Goal: Information Seeking & Learning: Compare options

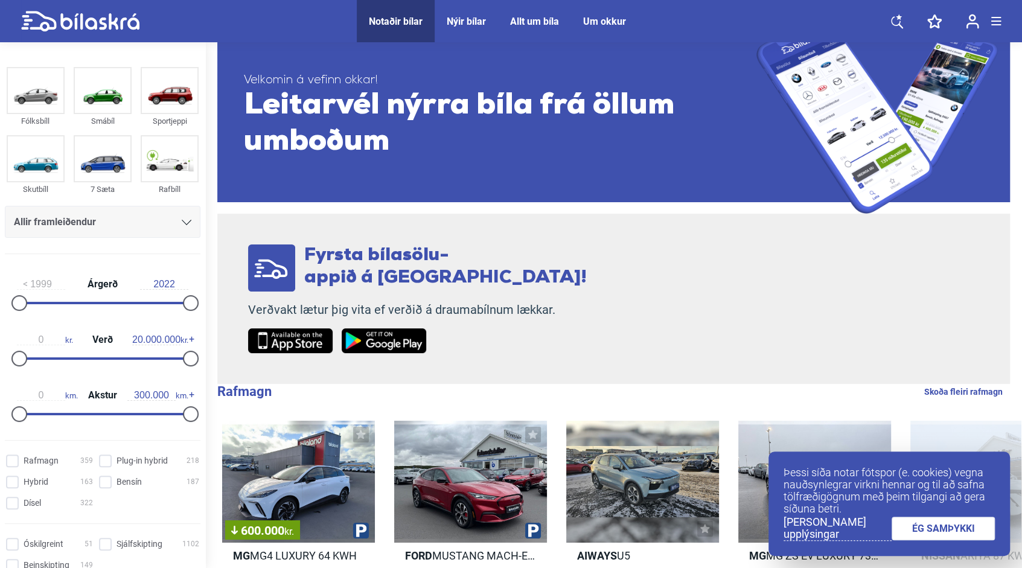
scroll to position [37, 0]
click at [174, 224] on div "Allir framleiðendur" at bounding box center [102, 222] width 177 height 17
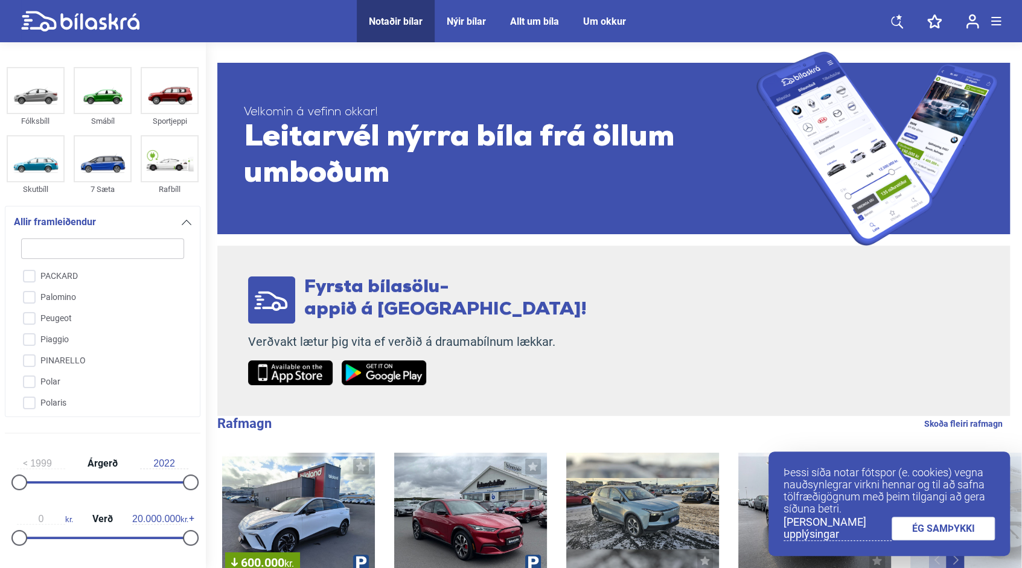
scroll to position [2215, 0]
click at [28, 314] on input "Peugeot" at bounding box center [95, 324] width 164 height 21
checkbox input "true"
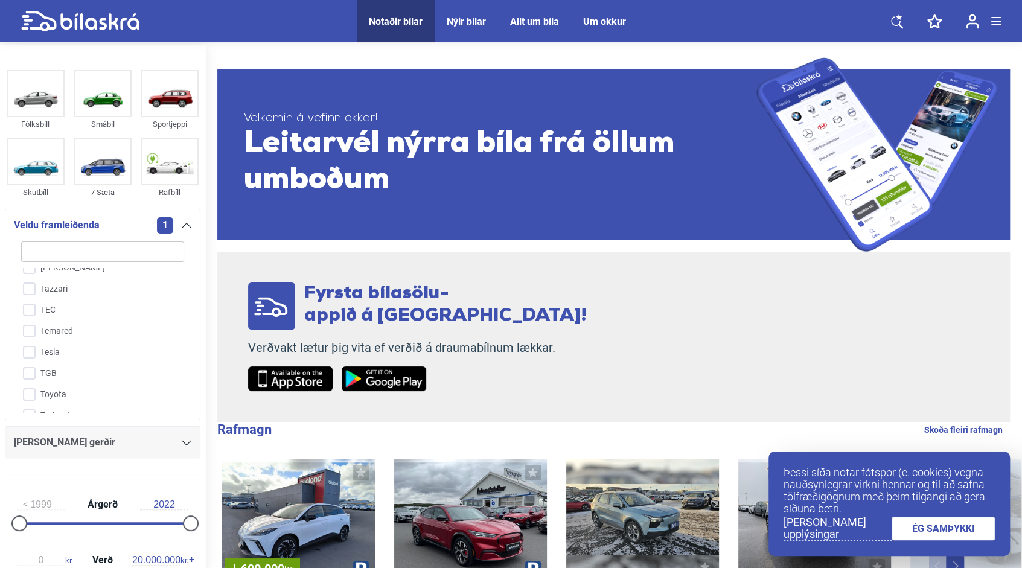
scroll to position [2834, 0]
click at [31, 375] on input "Toyota" at bounding box center [95, 385] width 164 height 21
checkbox input "true"
click at [176, 444] on div "[PERSON_NAME] gerðir" at bounding box center [102, 442] width 177 height 17
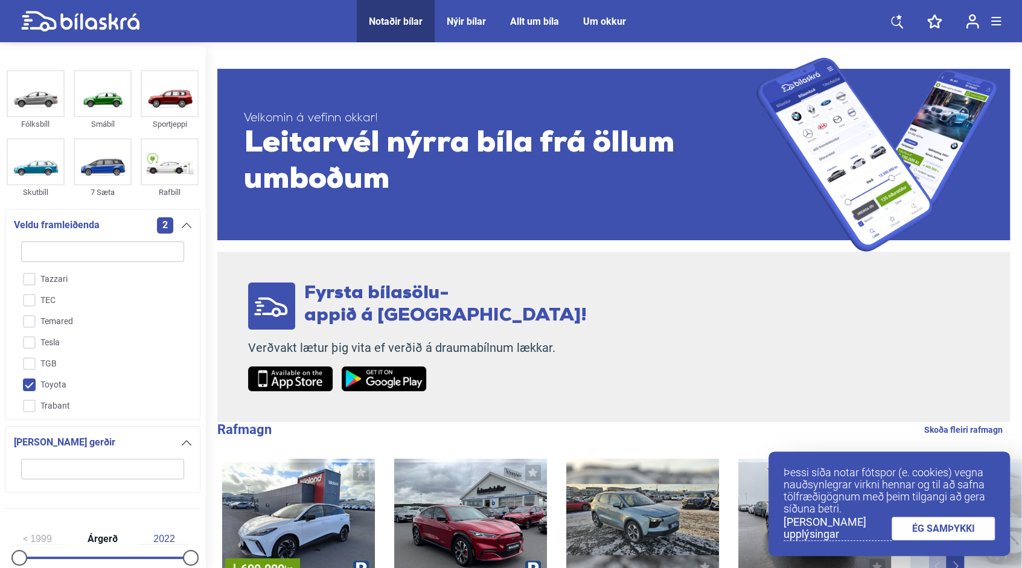
click at [136, 468] on input "search" at bounding box center [102, 469] width 163 height 21
type input "yaris"
click button "hreinsa síu" at bounding box center [0, 0] width 0 height 0
type input "2022"
checkbox input "false"
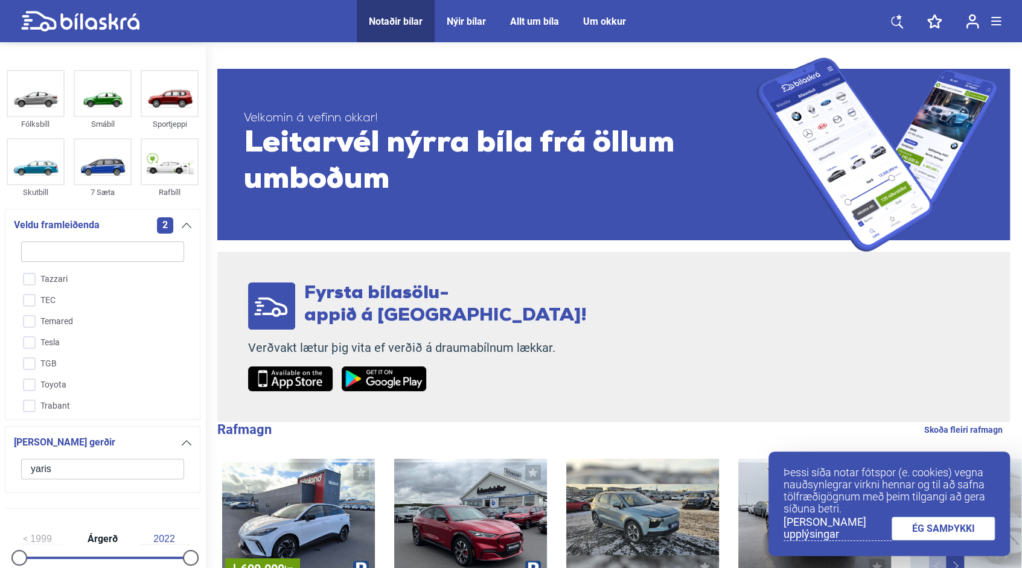
checkbox input "false"
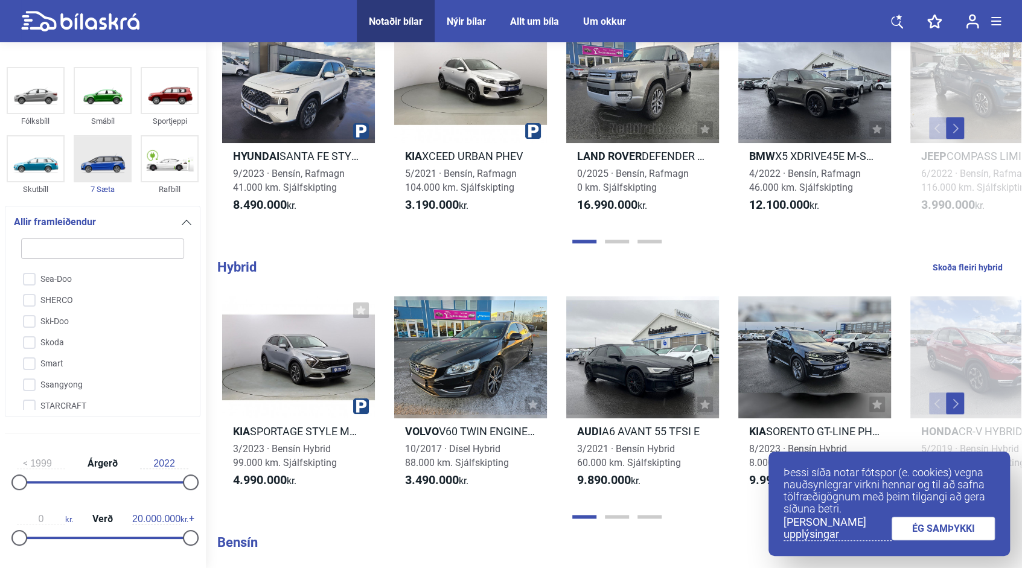
scroll to position [2548, 0]
click at [92, 101] on img at bounding box center [103, 90] width 56 height 45
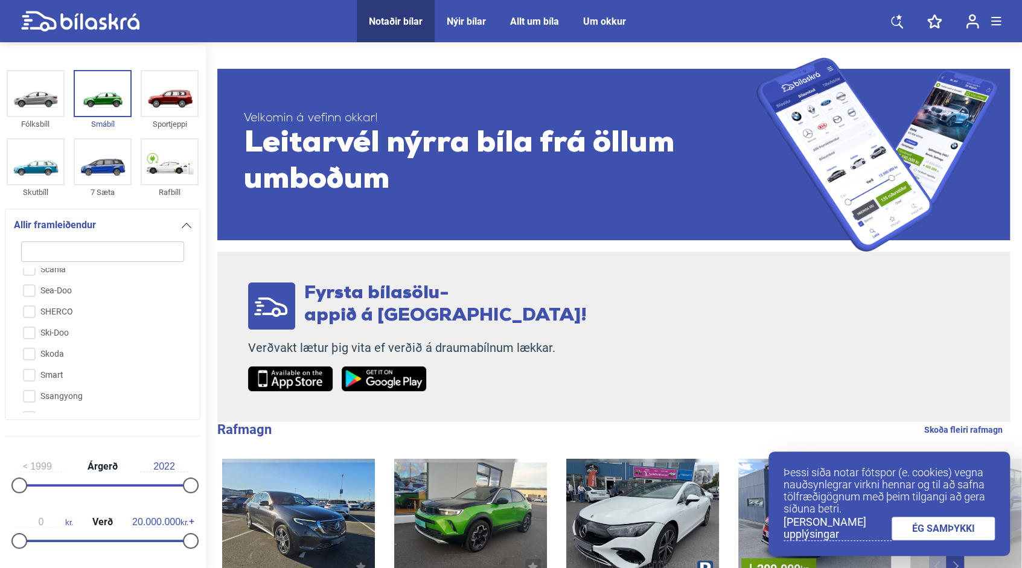
click at [182, 224] on icon at bounding box center [187, 225] width 10 height 5
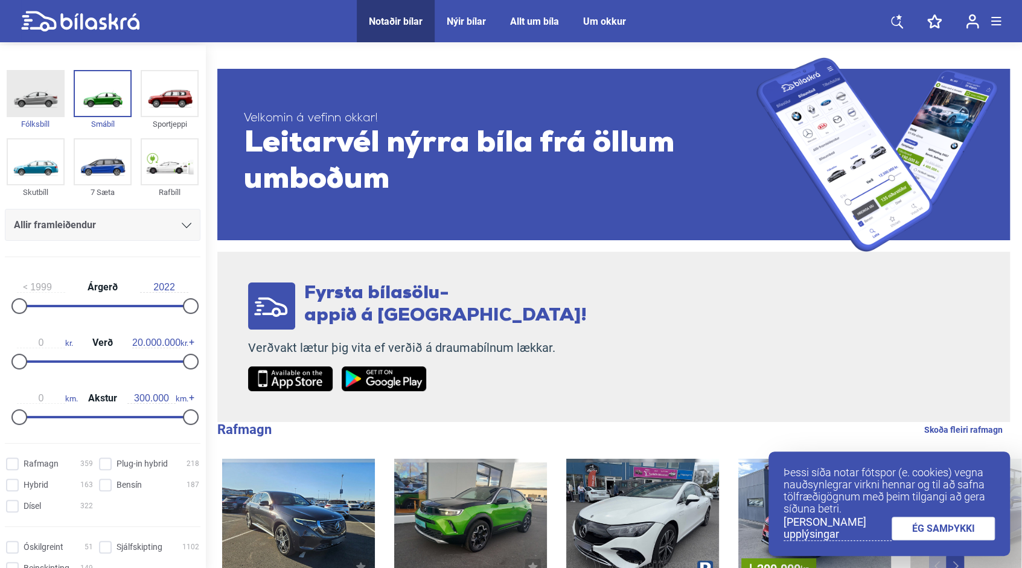
click at [39, 80] on img at bounding box center [36, 93] width 56 height 45
click at [122, 97] on img at bounding box center [103, 93] width 56 height 45
click at [113, 103] on img at bounding box center [103, 93] width 56 height 45
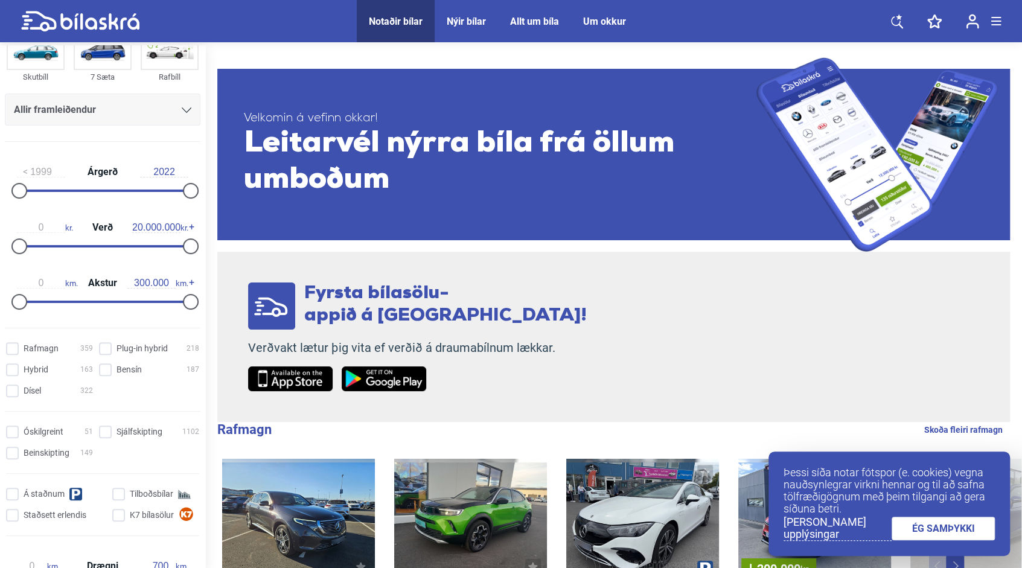
scroll to position [127, 0]
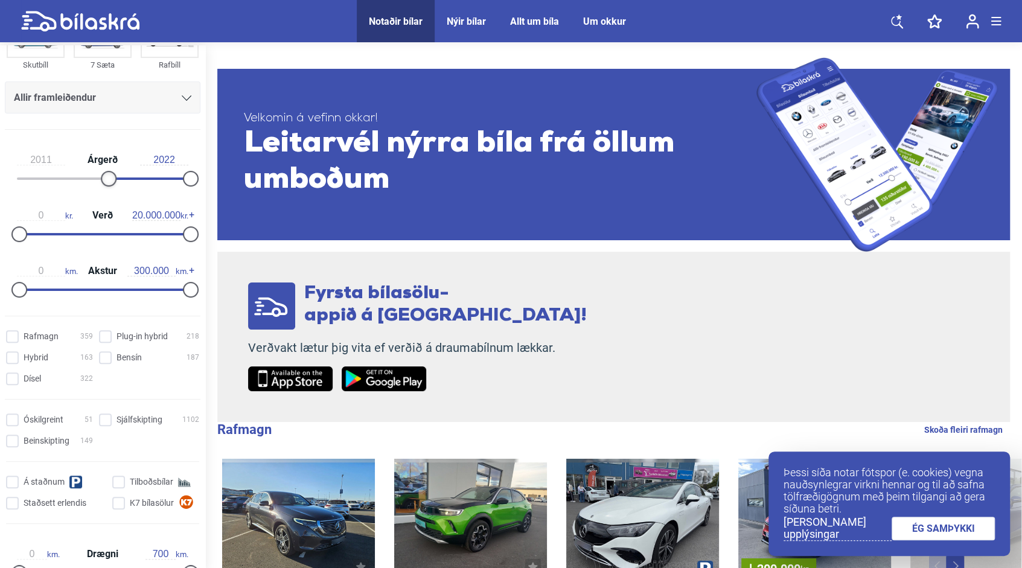
type input "2012"
drag, startPoint x: 13, startPoint y: 176, endPoint x: 104, endPoint y: 196, distance: 93.3
click at [104, 196] on div "2012 Árgerð 2022 0 kr. Verð 20.000.000 kr. 0 km. Akstur 300.000 km." at bounding box center [102, 222] width 205 height 167
type input "0"
drag, startPoint x: 24, startPoint y: 228, endPoint x: 12, endPoint y: 228, distance: 12.1
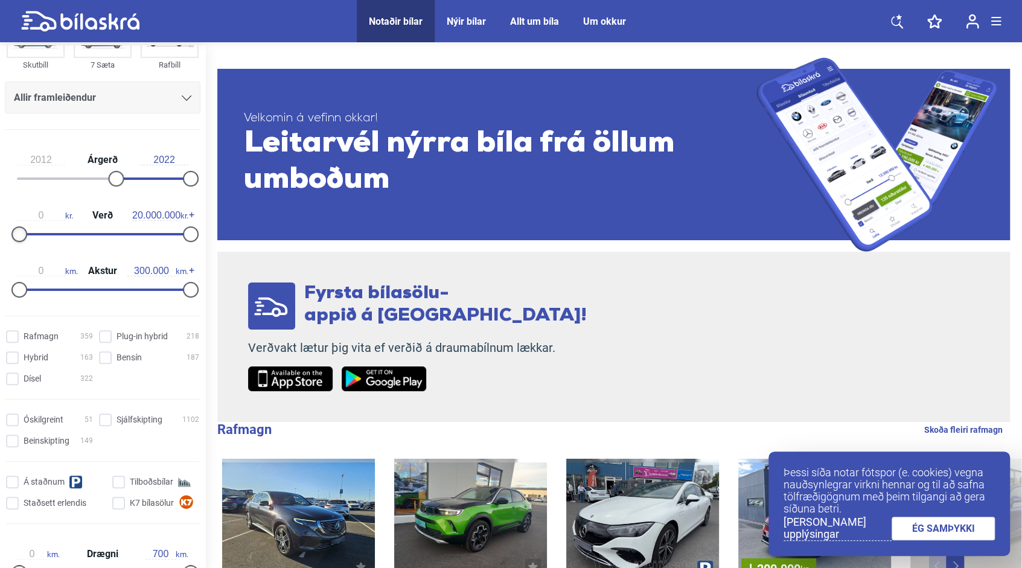
click at [12, 228] on div "0 kr. Verð 20.000.000 kr." at bounding box center [103, 223] width 196 height 56
type input "1.500.000"
drag, startPoint x: 185, startPoint y: 234, endPoint x: 30, endPoint y: 218, distance: 155.3
click at [30, 218] on div "0 kr. Verð 1.500.000 kr." at bounding box center [103, 223] width 196 height 56
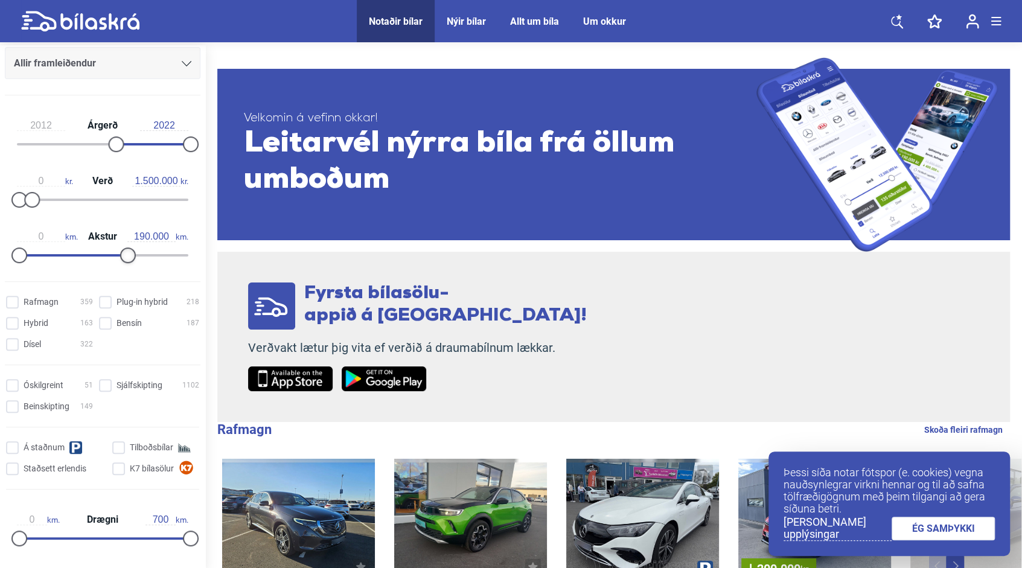
type input "180.000"
drag, startPoint x: 183, startPoint y: 256, endPoint x: 118, endPoint y: 252, distance: 64.7
click at [118, 252] on div at bounding box center [122, 255] width 16 height 16
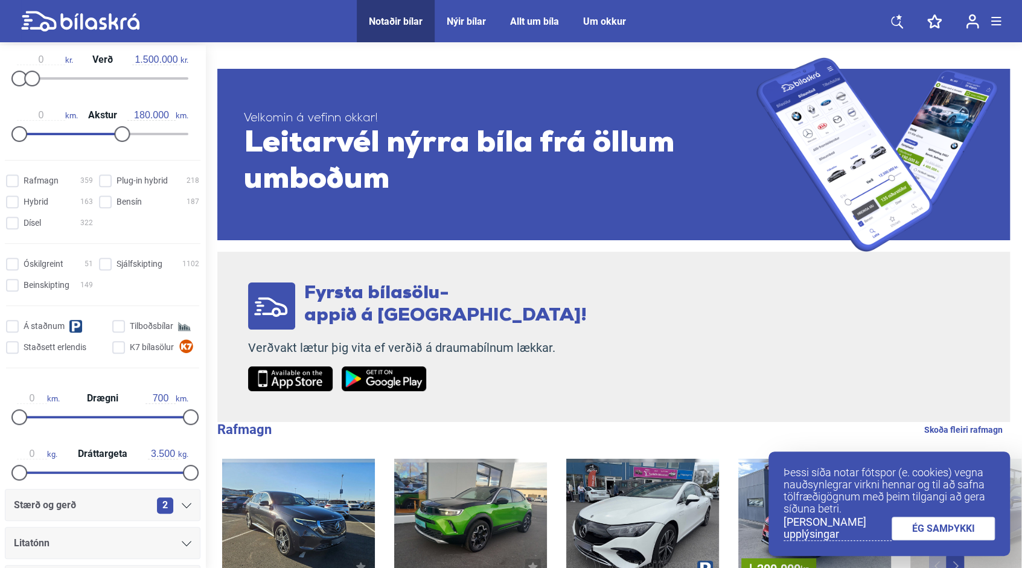
scroll to position [284, 0]
click at [109, 199] on input "Bensín 187" at bounding box center [151, 202] width 100 height 13
checkbox input "true"
click at [17, 224] on input "Dísel 322" at bounding box center [51, 223] width 87 height 13
checkbox input "true"
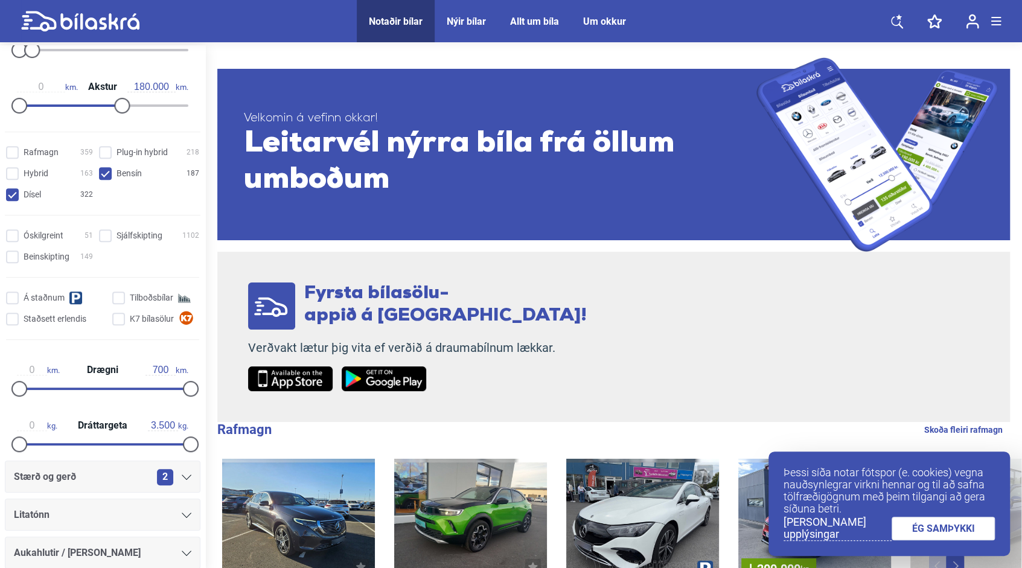
scroll to position [312, 0]
click at [13, 256] on input "Beinskipting 149" at bounding box center [51, 256] width 87 height 13
checkbox input "true"
click at [111, 238] on input "Sjálfskipting 1102" at bounding box center [151, 235] width 100 height 13
checkbox input "true"
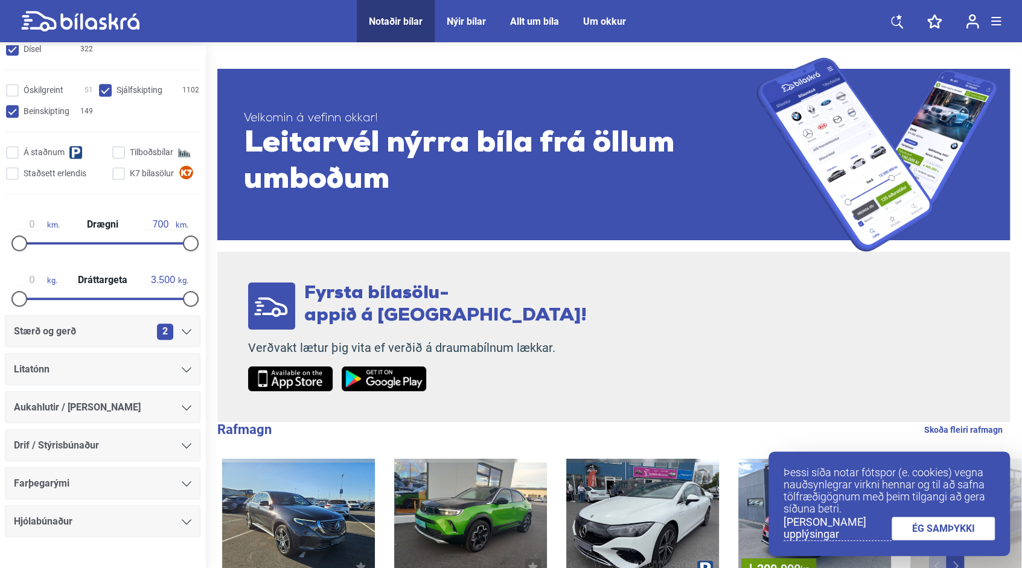
scroll to position [479, 0]
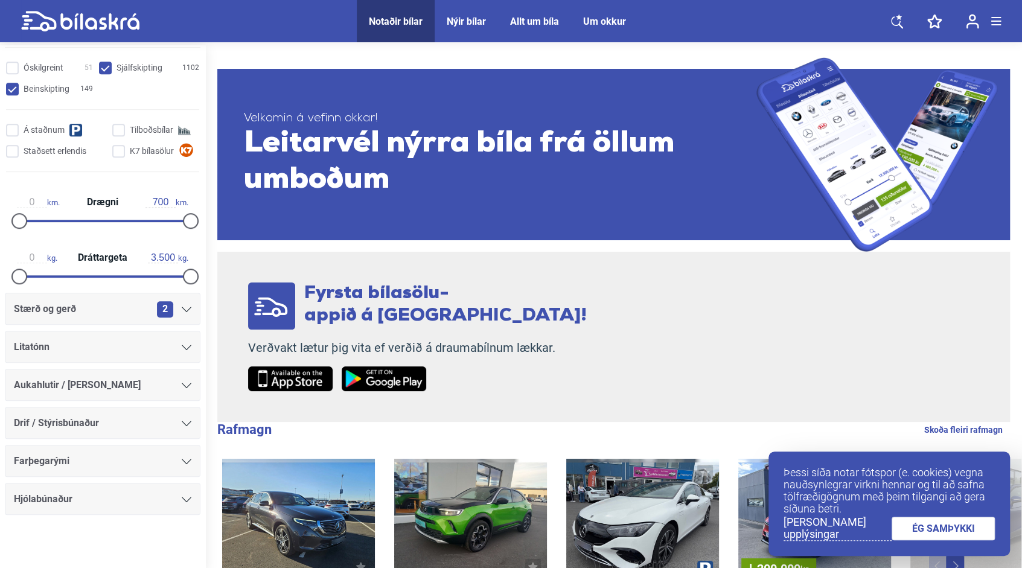
click at [182, 311] on div "2" at bounding box center [174, 309] width 34 height 16
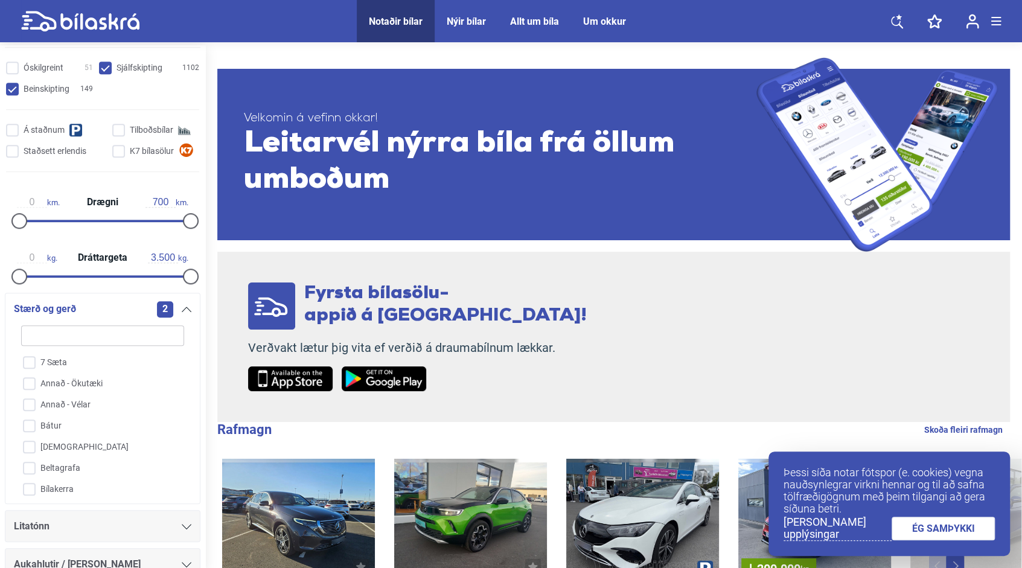
click at [182, 311] on div "2" at bounding box center [174, 309] width 34 height 16
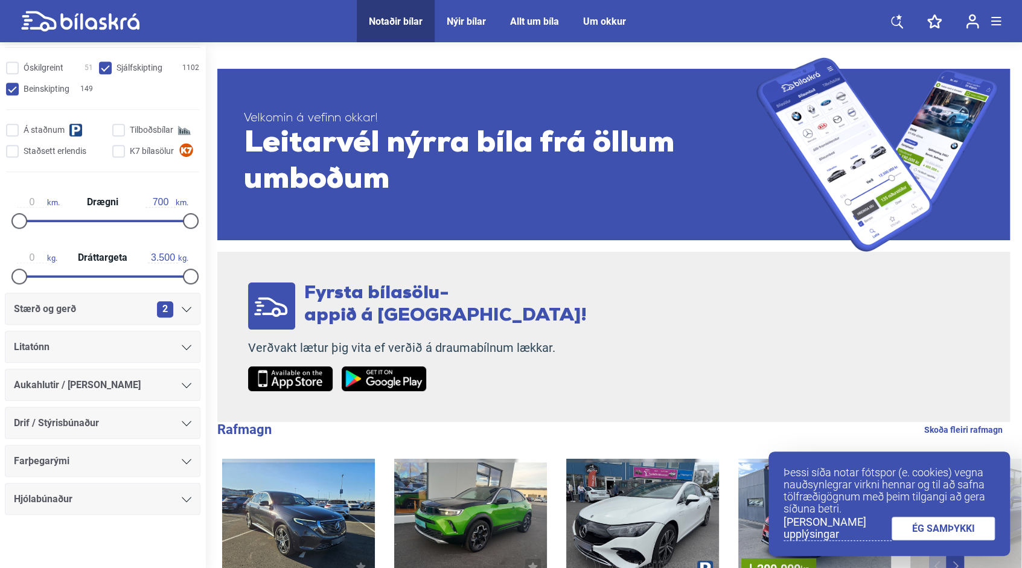
click at [89, 286] on div "0 kg. Dráttargeta 3.500 kg." at bounding box center [103, 265] width 196 height 56
click at [92, 387] on span "Aukahlutir / [PERSON_NAME]" at bounding box center [77, 385] width 127 height 17
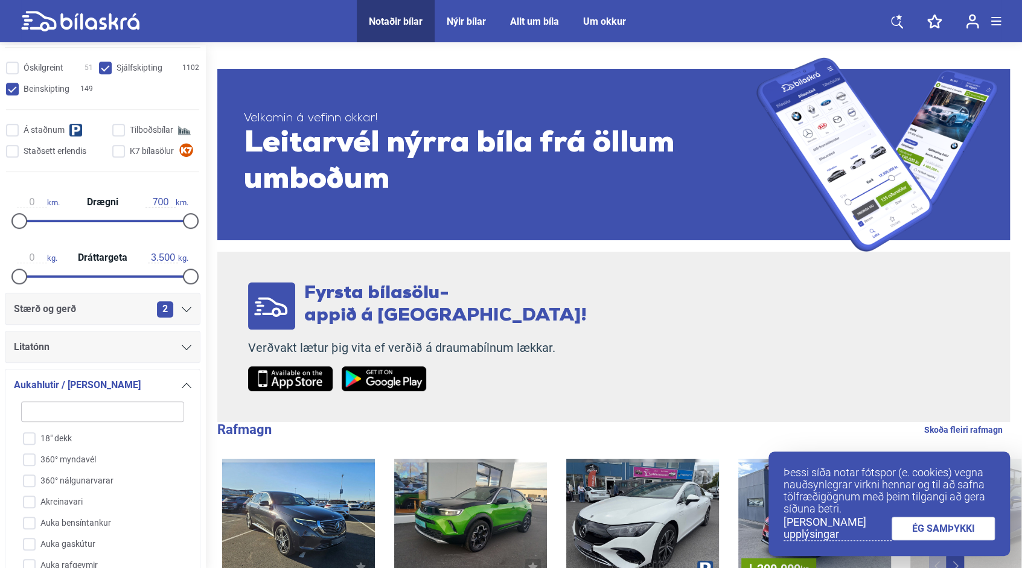
scroll to position [658, 0]
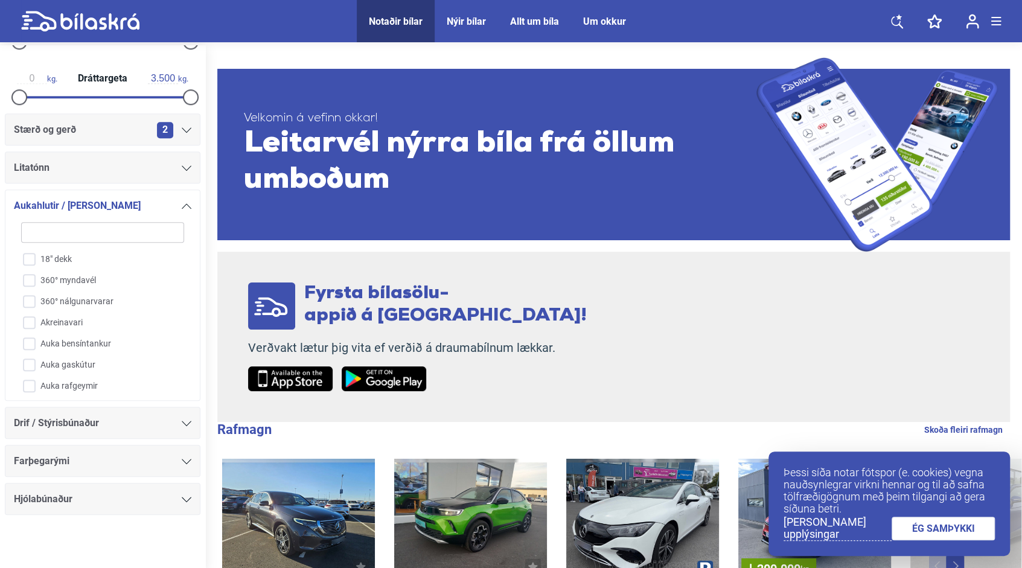
click at [189, 358] on div "Aukahlutir / Annar búnaður 18" dekk 360° myndavél 360° nálgunarvarar Akreinavar…" at bounding box center [103, 294] width 196 height 211
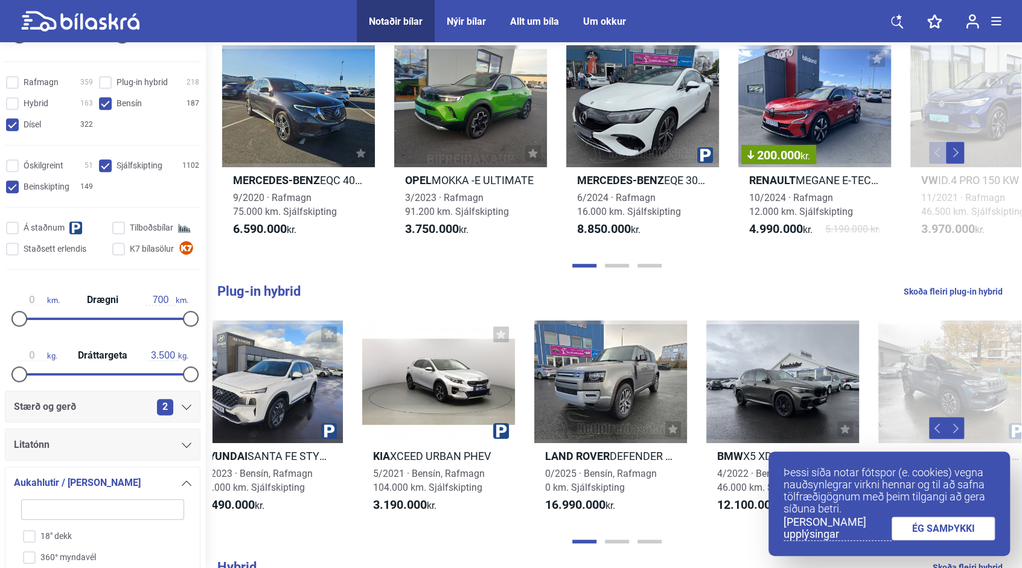
scroll to position [778, 0]
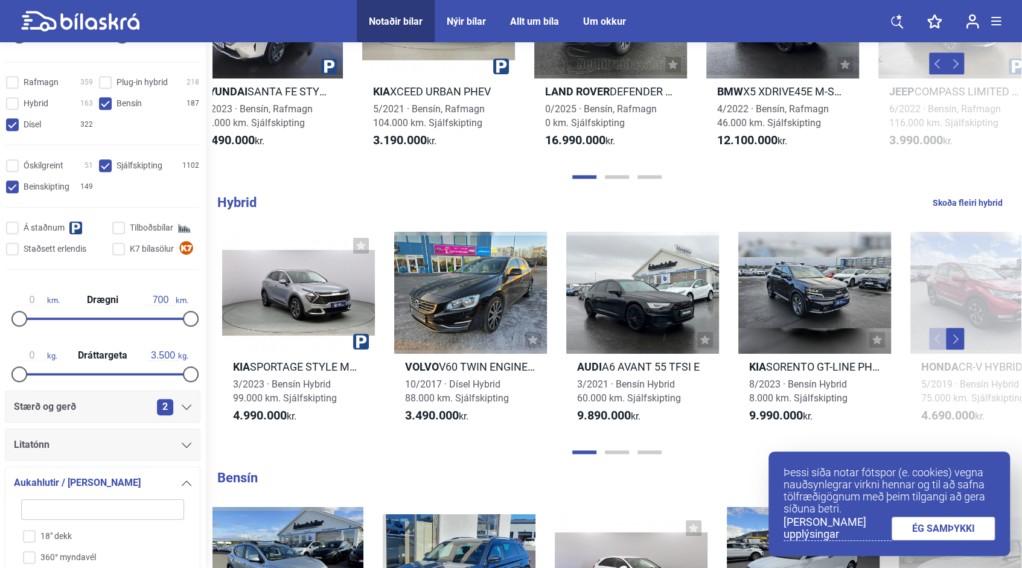
click at [944, 526] on link "ÉG SAMÞYKKI" at bounding box center [943, 529] width 104 height 24
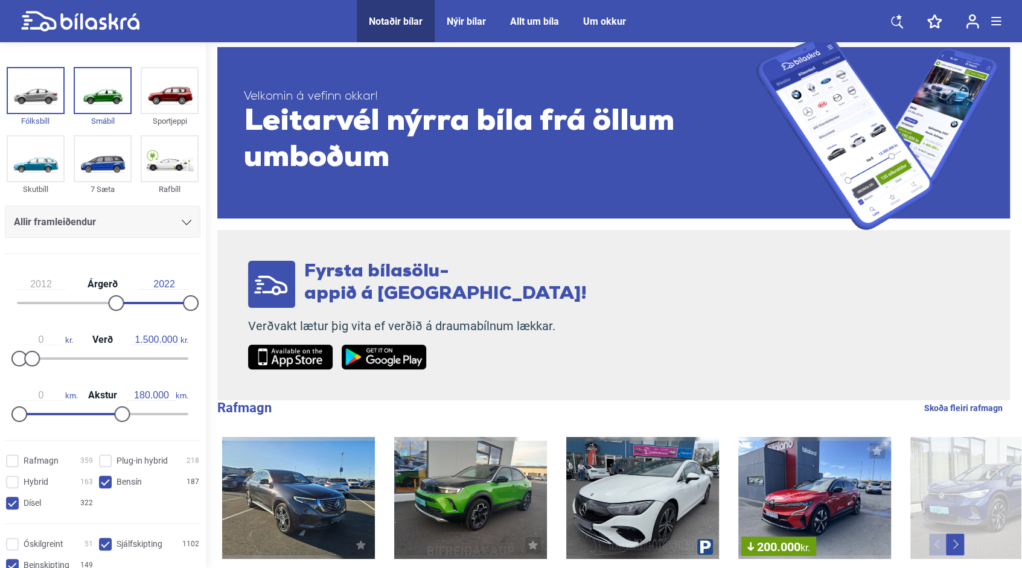
scroll to position [21, 0]
